Goal: Task Accomplishment & Management: Use online tool/utility

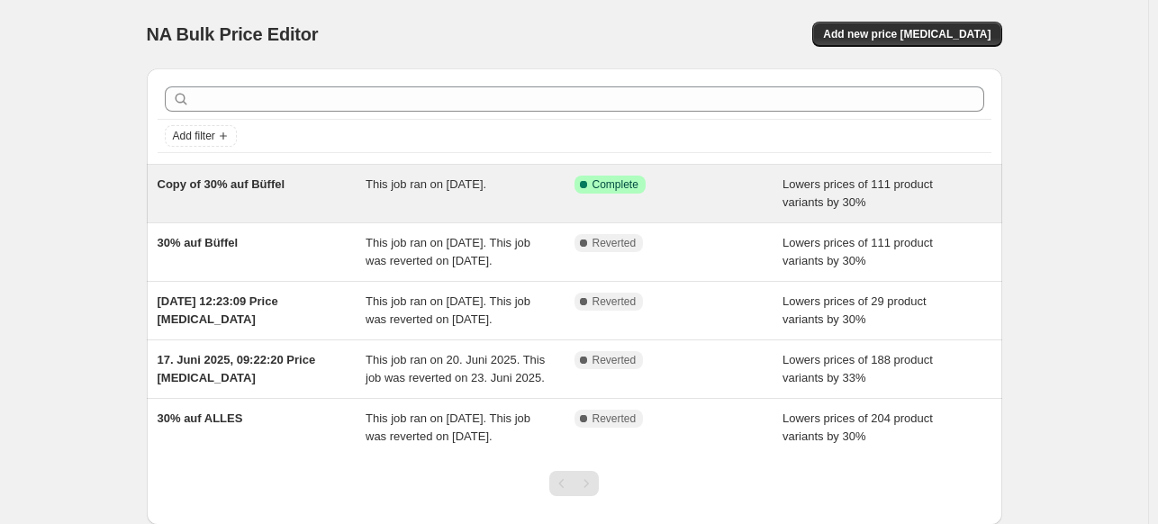
click at [668, 198] on div "Success Complete Complete" at bounding box center [679, 194] width 209 height 36
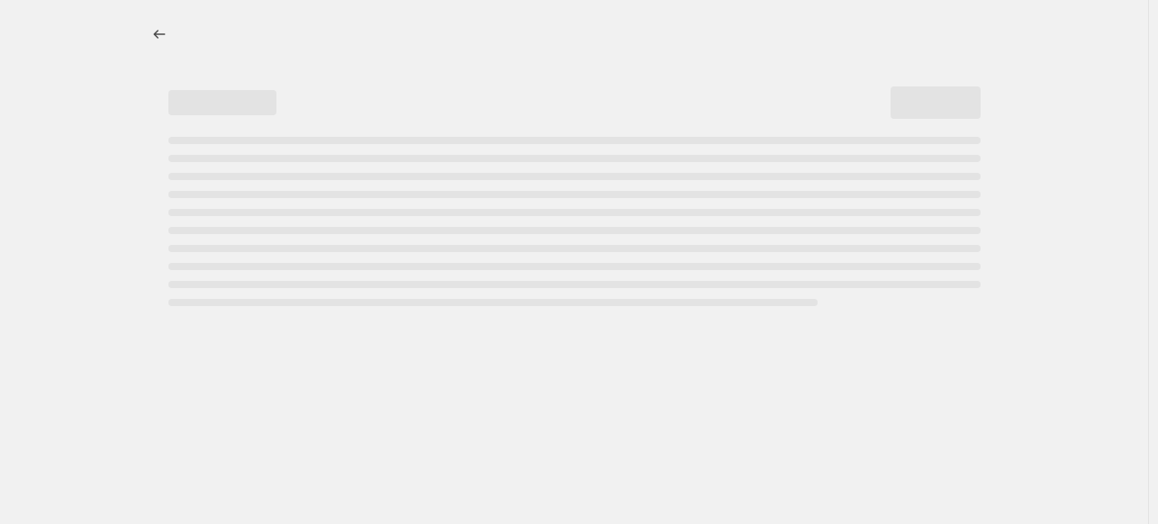
select select "percentage"
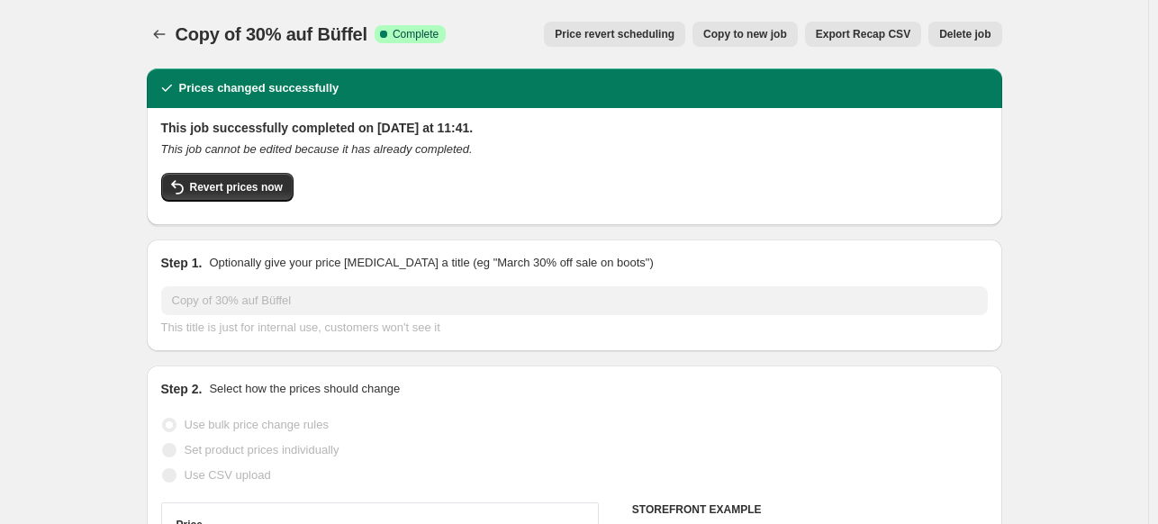
select select "collection"
click at [240, 186] on span "Revert prices now" at bounding box center [236, 187] width 93 height 14
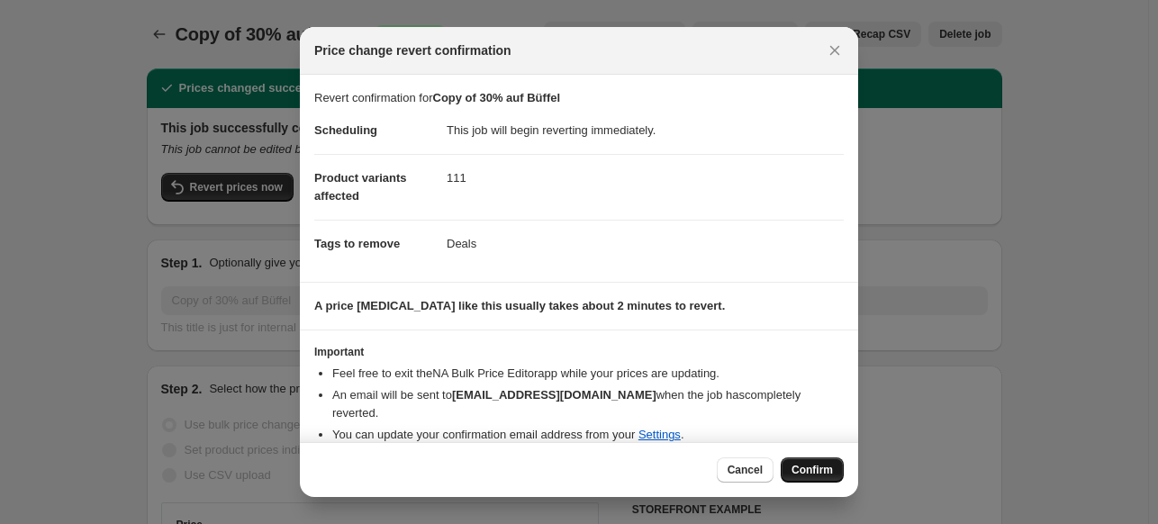
click at [805, 473] on span "Confirm" at bounding box center [812, 470] width 41 height 14
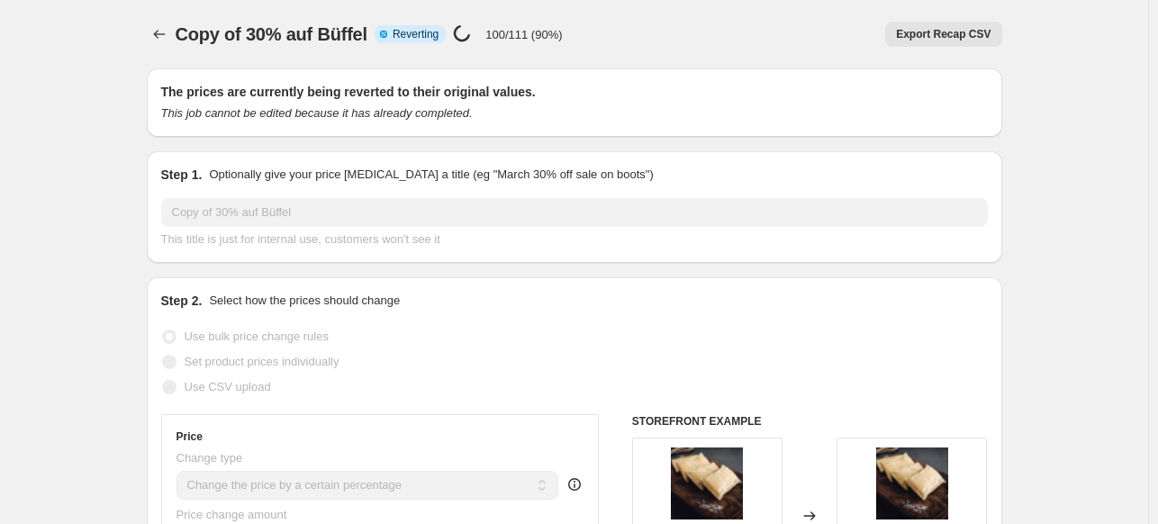
select select "percentage"
select select "collection"
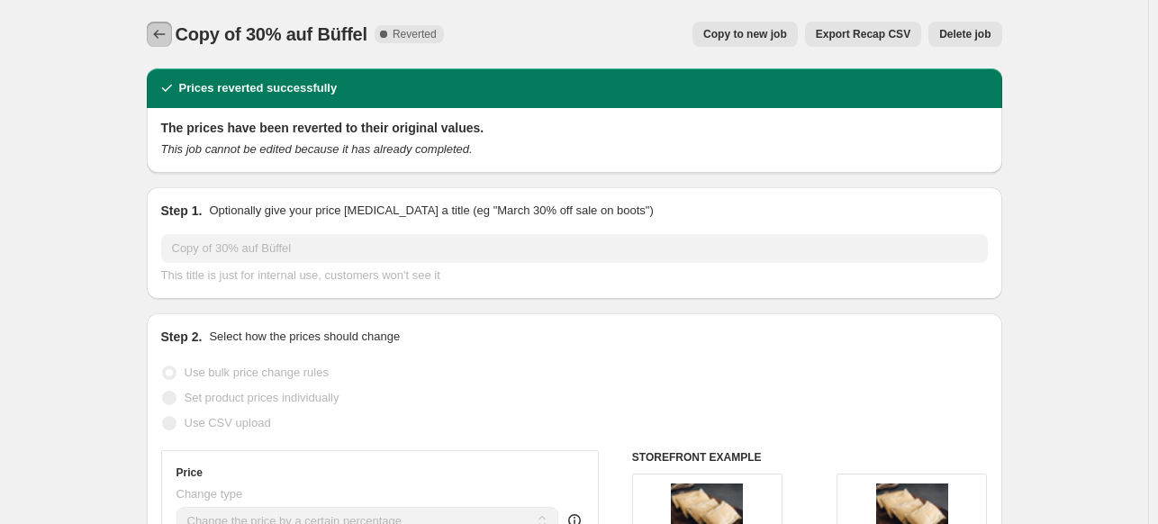
click at [166, 30] on icon "Price change jobs" at bounding box center [159, 34] width 18 height 18
